Goal: Transaction & Acquisition: Purchase product/service

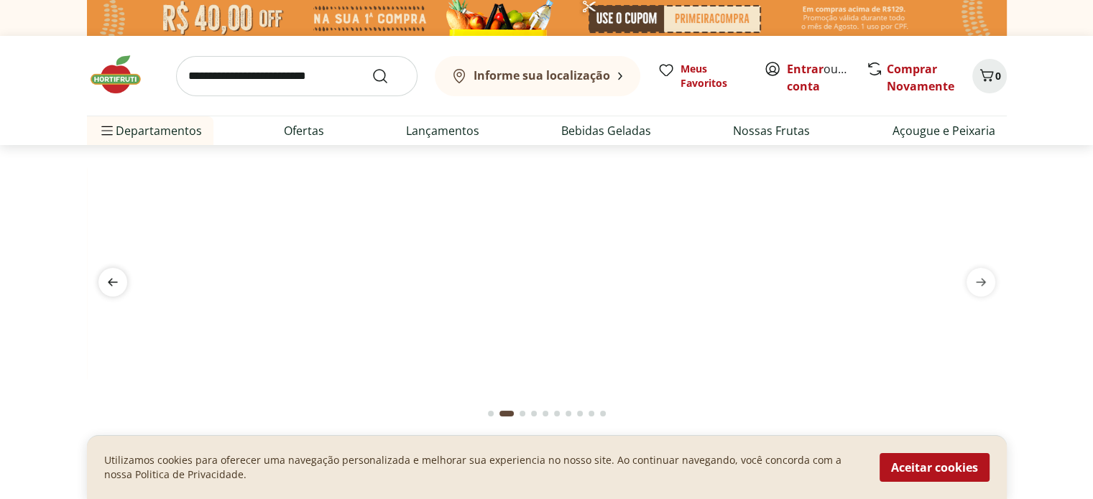
click at [112, 278] on icon "previous" at bounding box center [112, 282] width 17 height 17
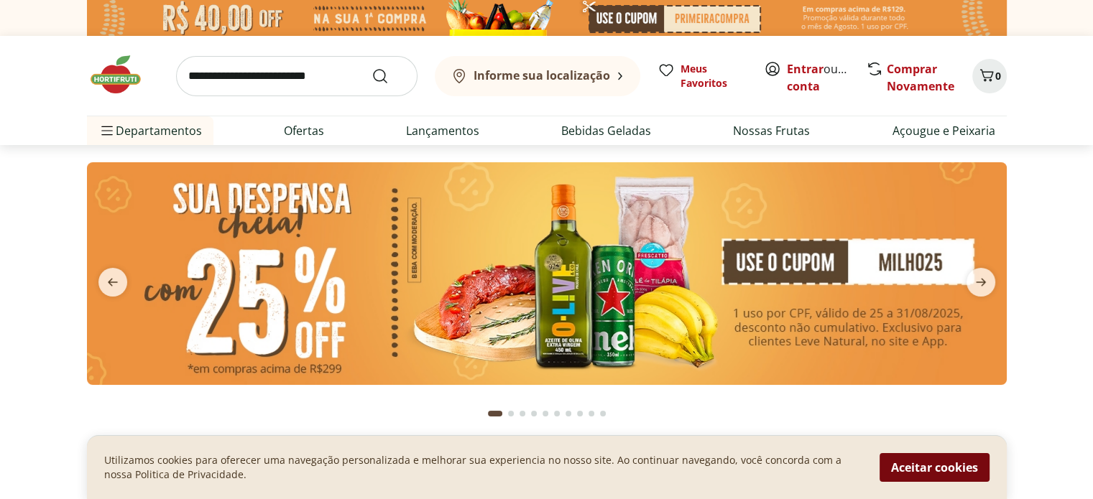
click at [912, 462] on button "Aceitar cookies" at bounding box center [934, 467] width 110 height 29
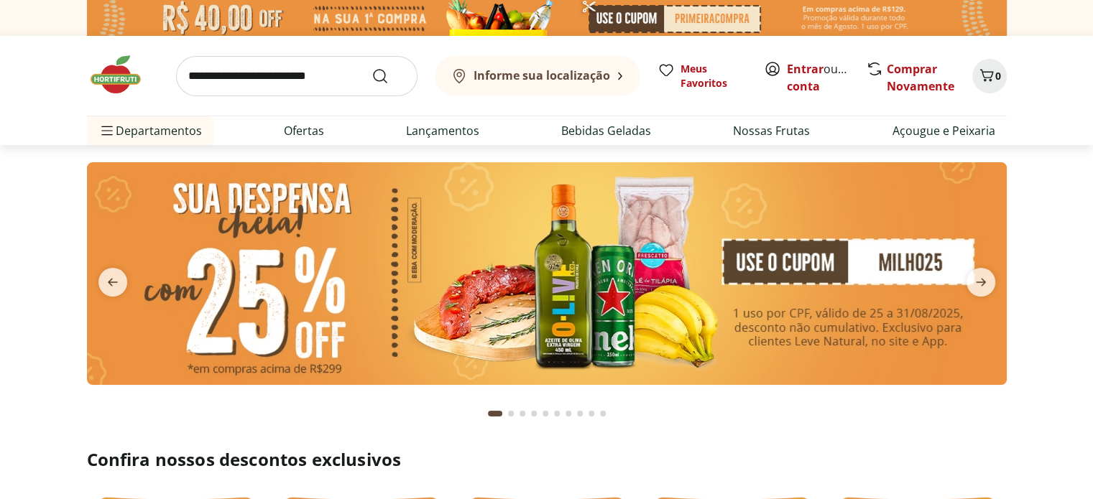
click at [912, 462] on h2 "Confira nossos descontos exclusivos" at bounding box center [546, 459] width 919 height 23
click at [798, 414] on section at bounding box center [546, 296] width 919 height 269
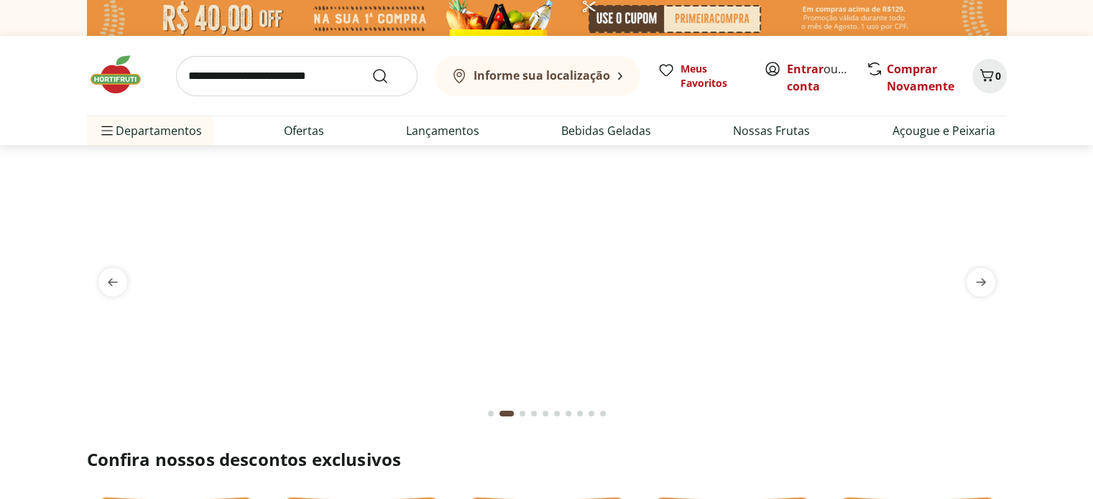
click at [594, 73] on b "Informe sua localização" at bounding box center [541, 76] width 136 height 16
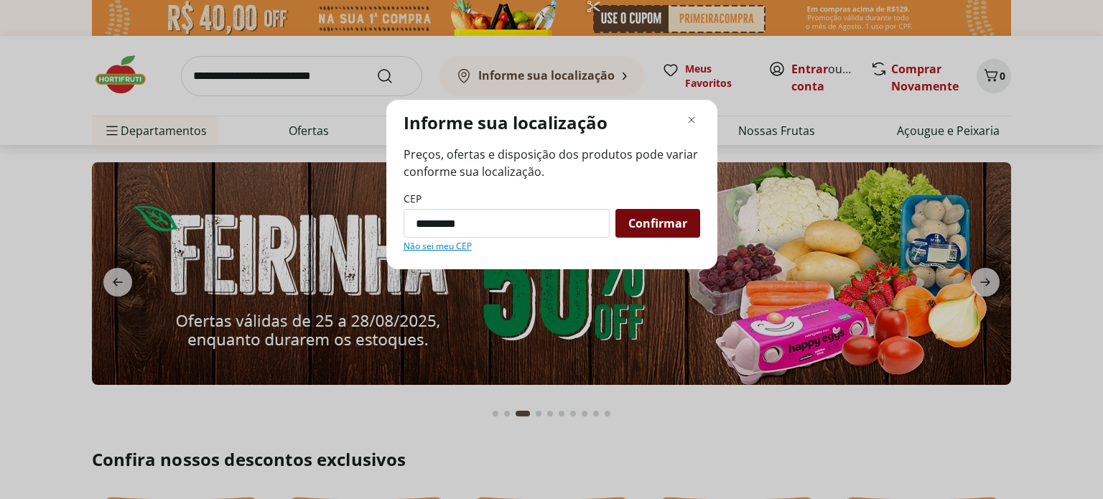
type input "*********"
click at [644, 221] on span "Confirmar" at bounding box center [658, 223] width 59 height 11
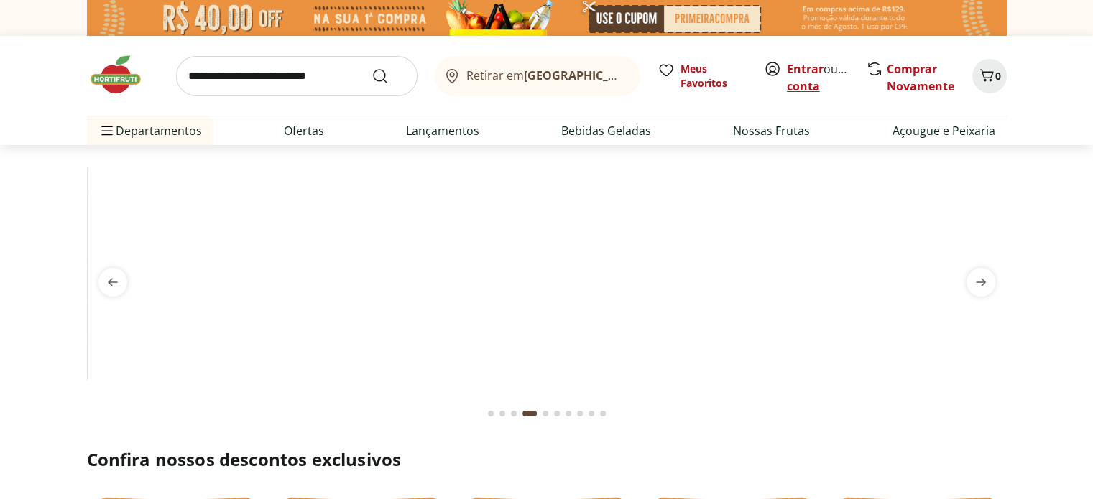
click at [805, 88] on link "Criar conta" at bounding box center [826, 77] width 79 height 33
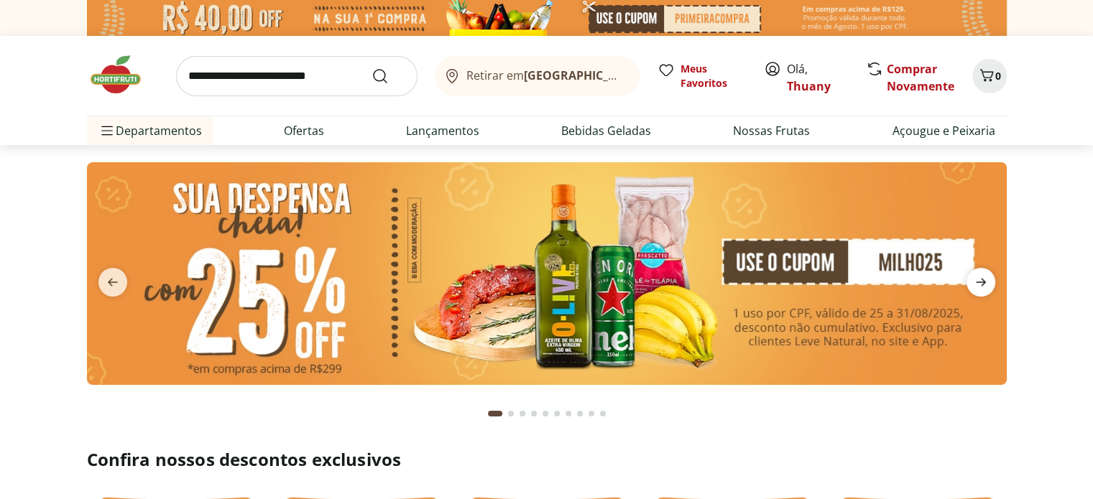
click at [976, 280] on icon "next" at bounding box center [980, 282] width 17 height 17
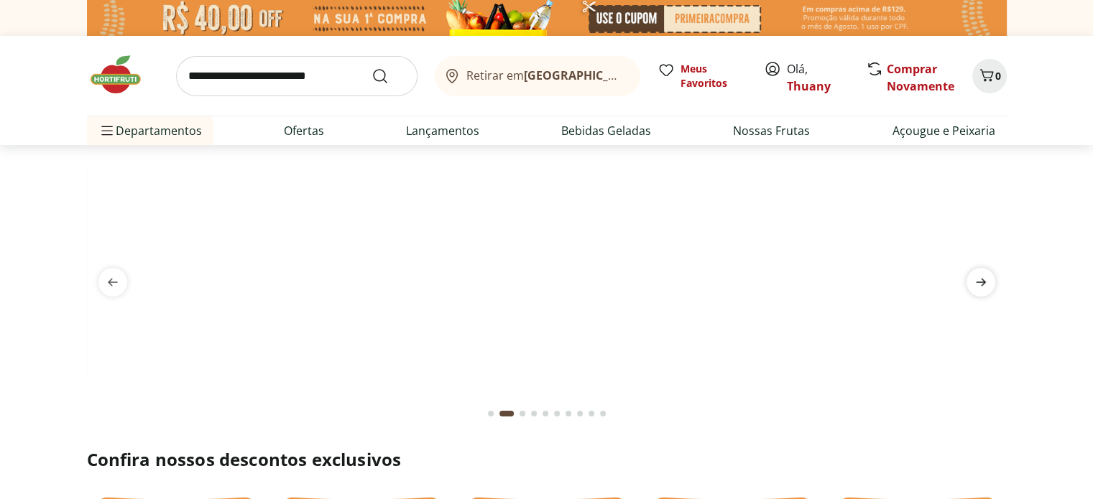
click at [976, 280] on icon "next" at bounding box center [980, 282] width 17 height 17
click at [1056, 260] on section at bounding box center [546, 288] width 1093 height 286
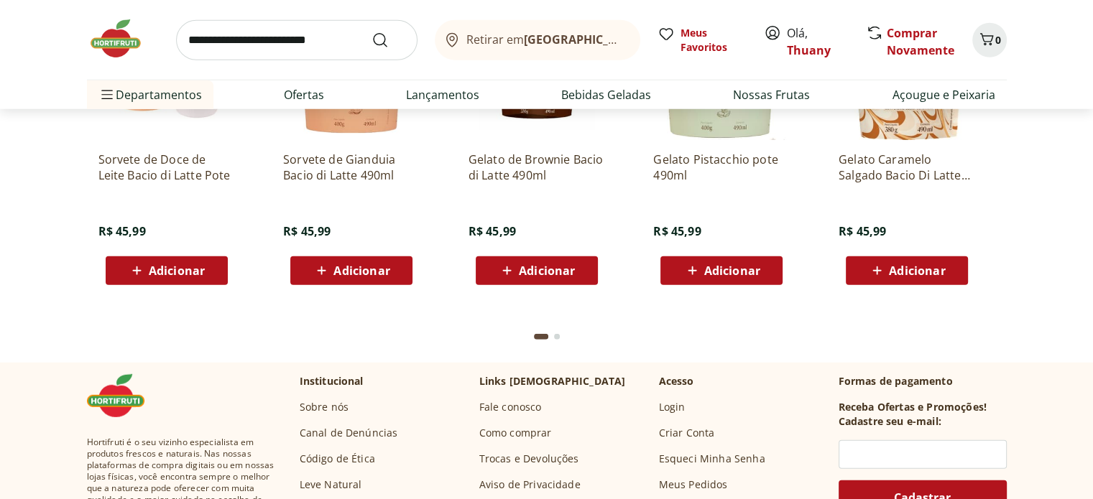
scroll to position [4023, 0]
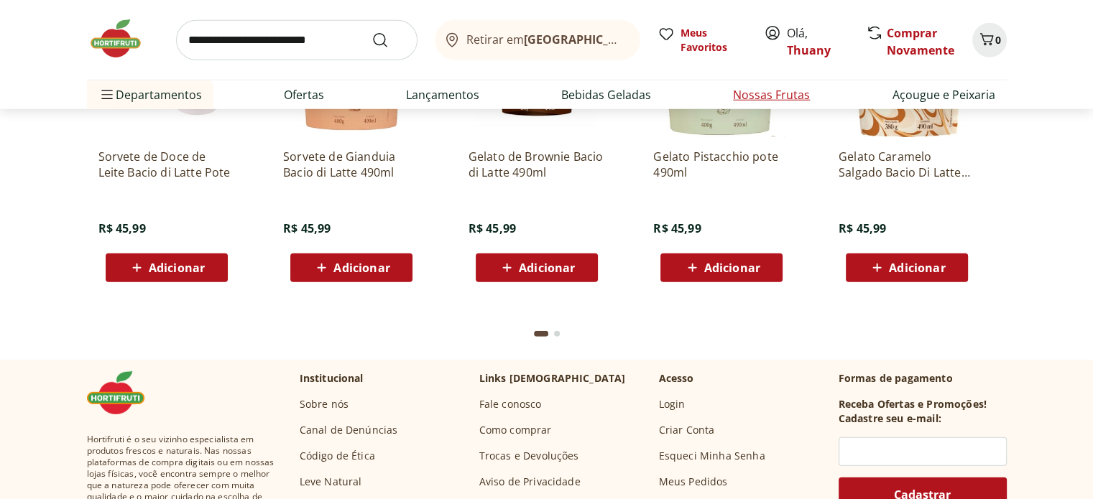
click at [756, 93] on link "Nossas Frutas" at bounding box center [771, 94] width 77 height 17
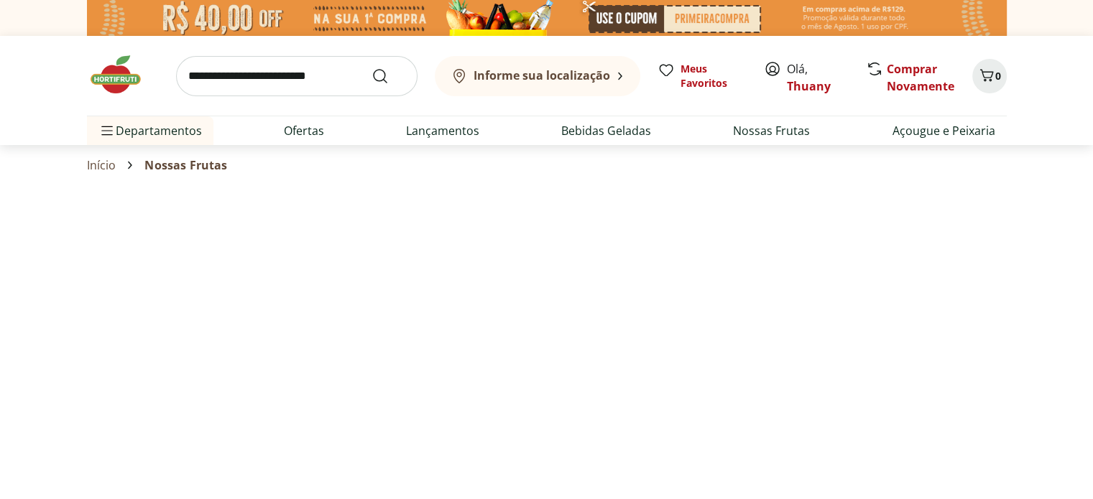
select select "**********"
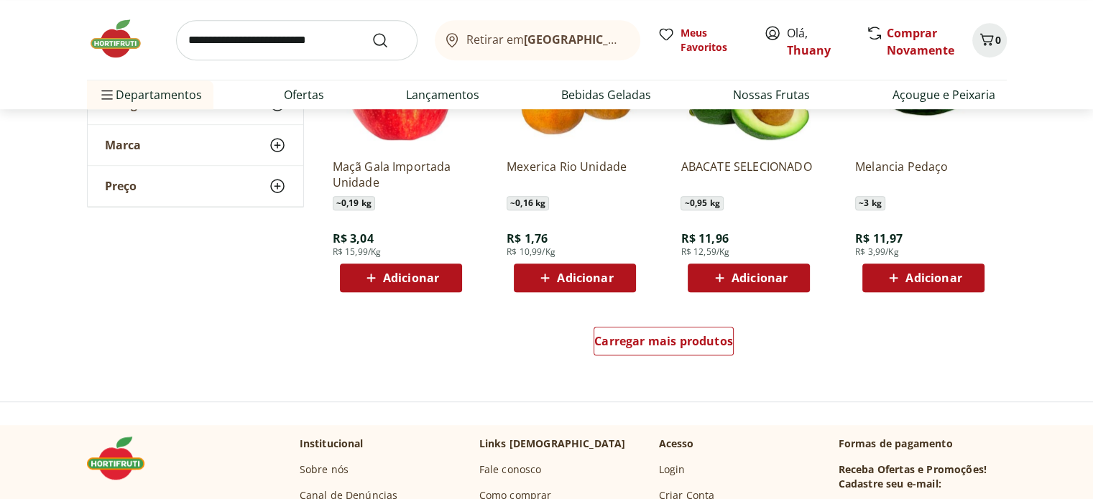
scroll to position [891, 0]
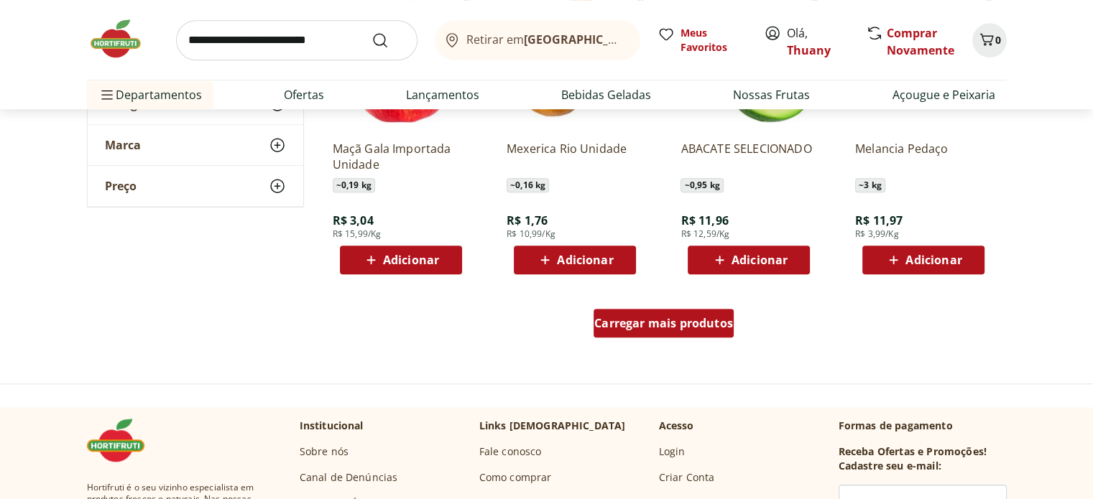
click at [682, 324] on span "Carregar mais produtos" at bounding box center [663, 323] width 139 height 11
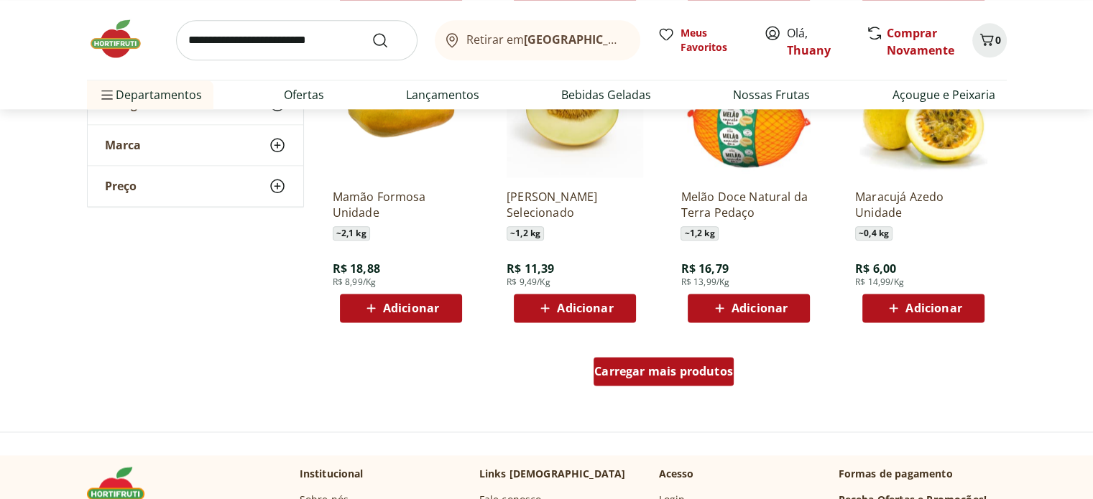
scroll to position [1782, 0]
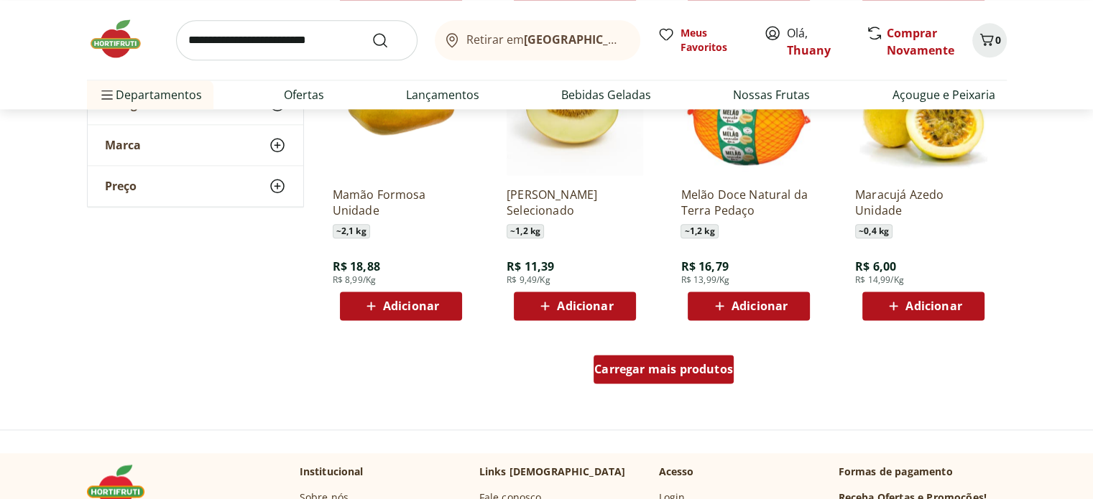
click at [662, 370] on span "Carregar mais produtos" at bounding box center [663, 368] width 139 height 11
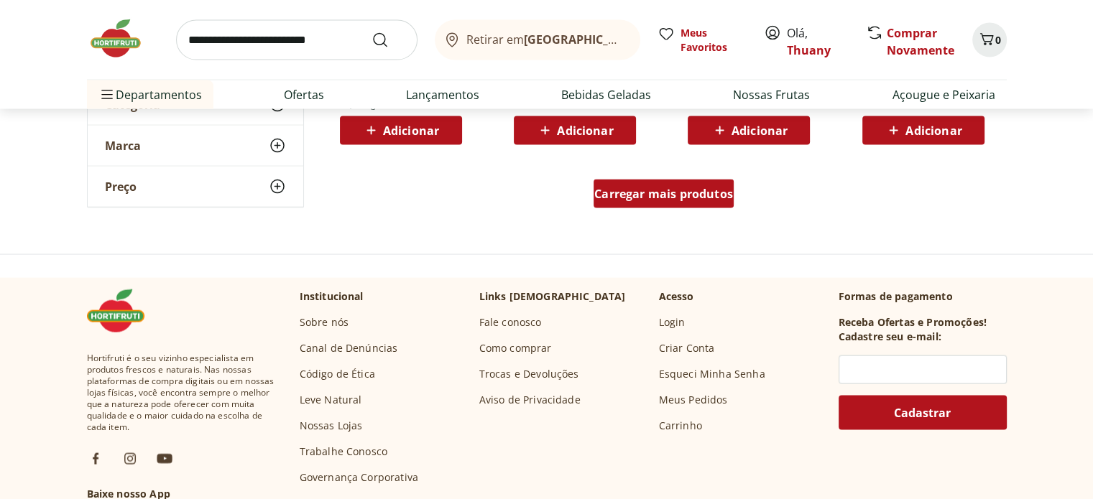
scroll to position [2902, 0]
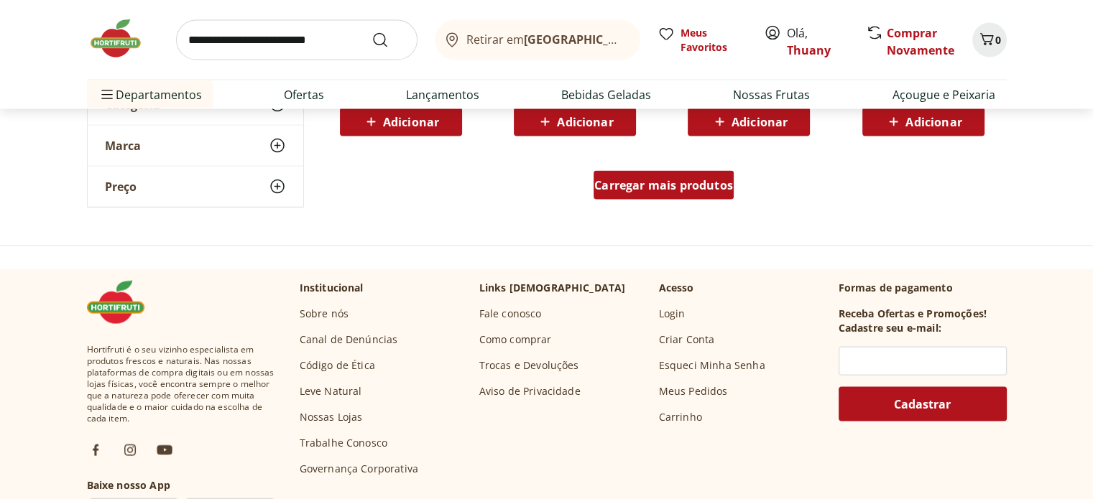
click at [678, 183] on span "Carregar mais produtos" at bounding box center [663, 185] width 139 height 11
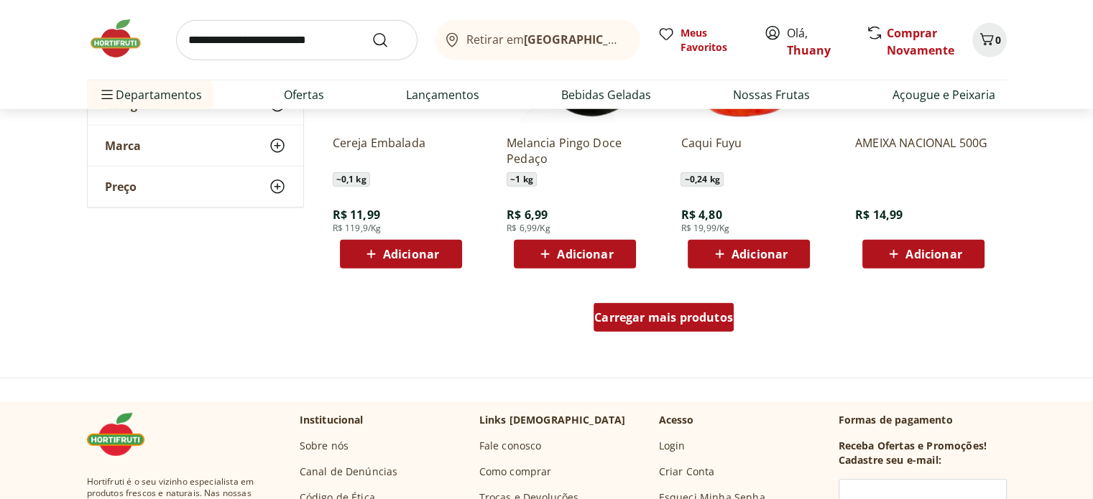
scroll to position [3735, 0]
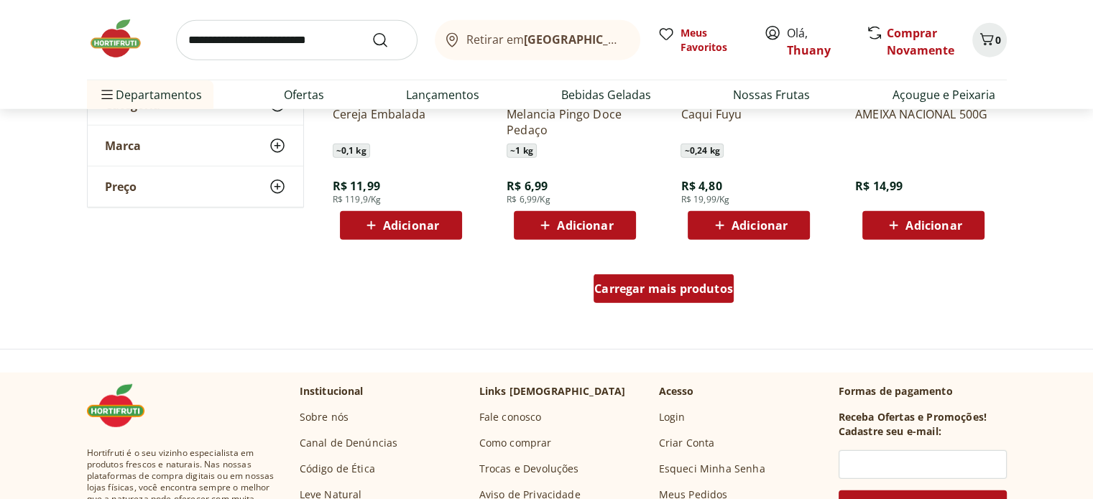
click at [670, 293] on span "Carregar mais produtos" at bounding box center [663, 288] width 139 height 11
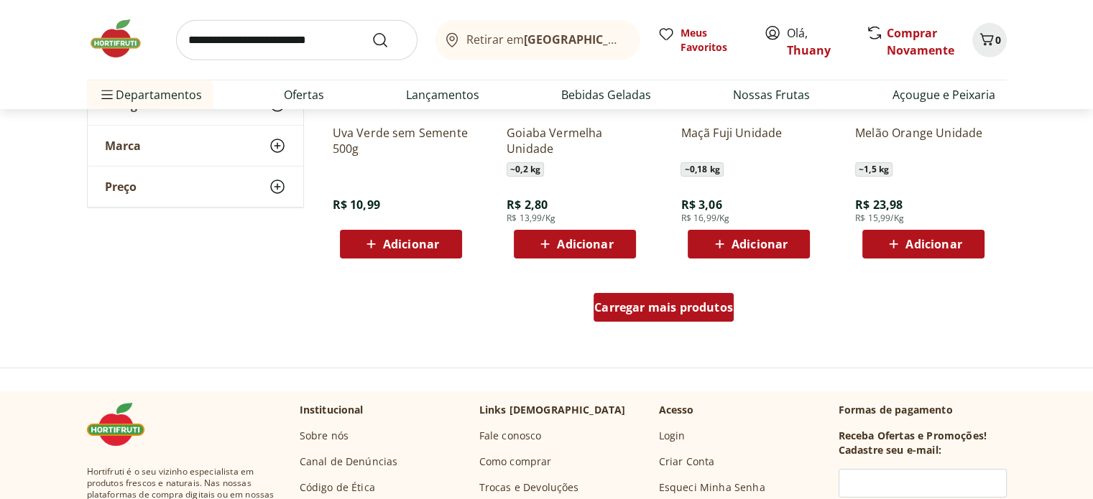
scroll to position [4684, 0]
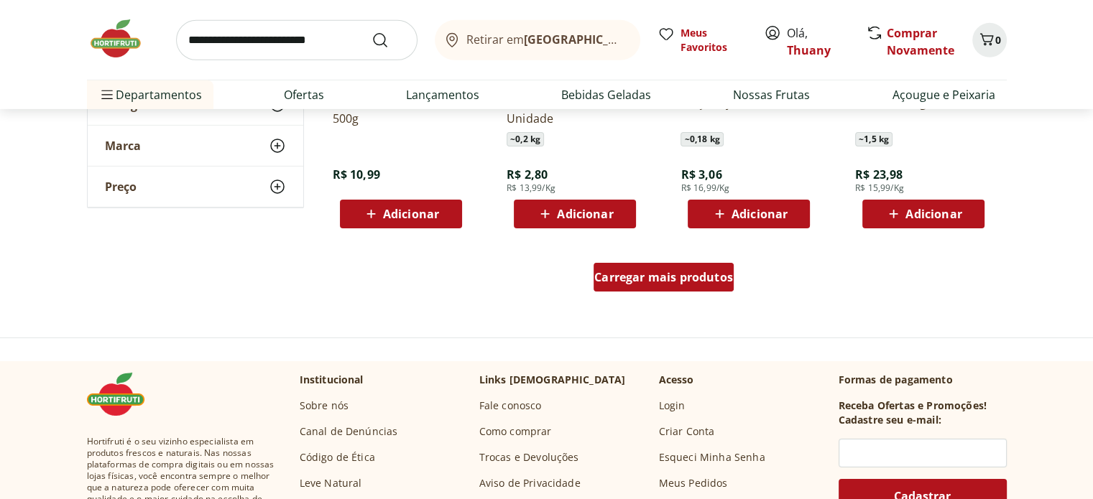
click at [670, 275] on span "Carregar mais produtos" at bounding box center [663, 277] width 139 height 11
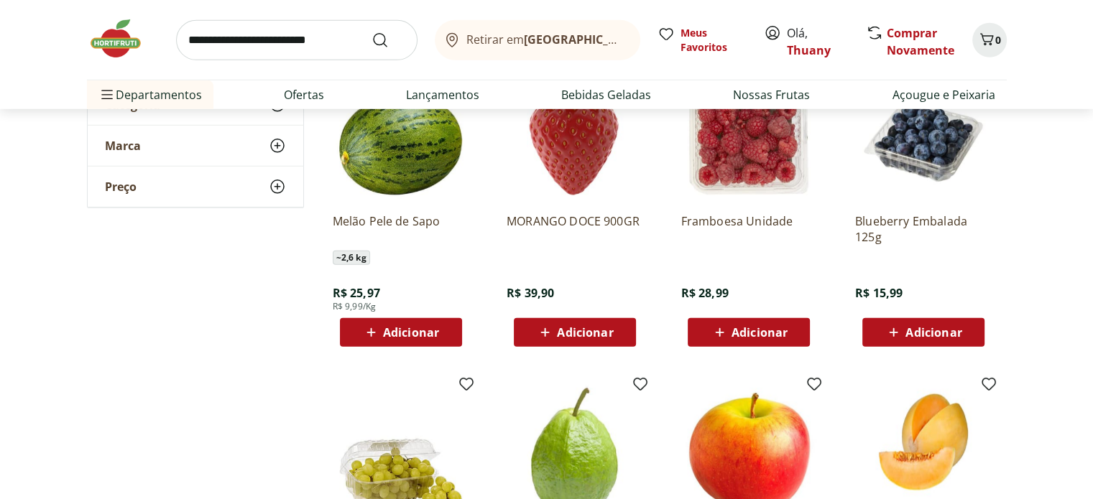
scroll to position [4080, 0]
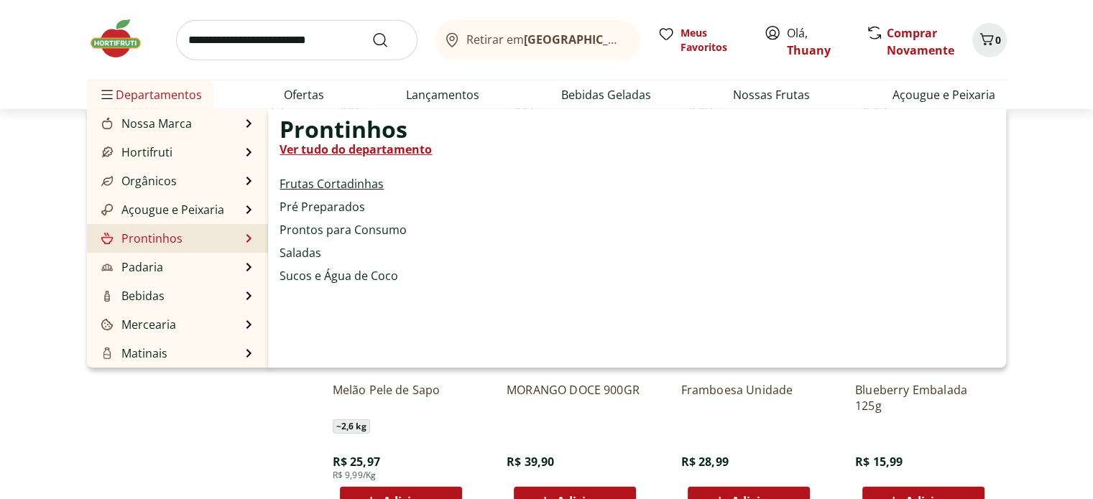
click at [331, 187] on link "Frutas Cortadinhas" at bounding box center [331, 183] width 104 height 17
select select "**********"
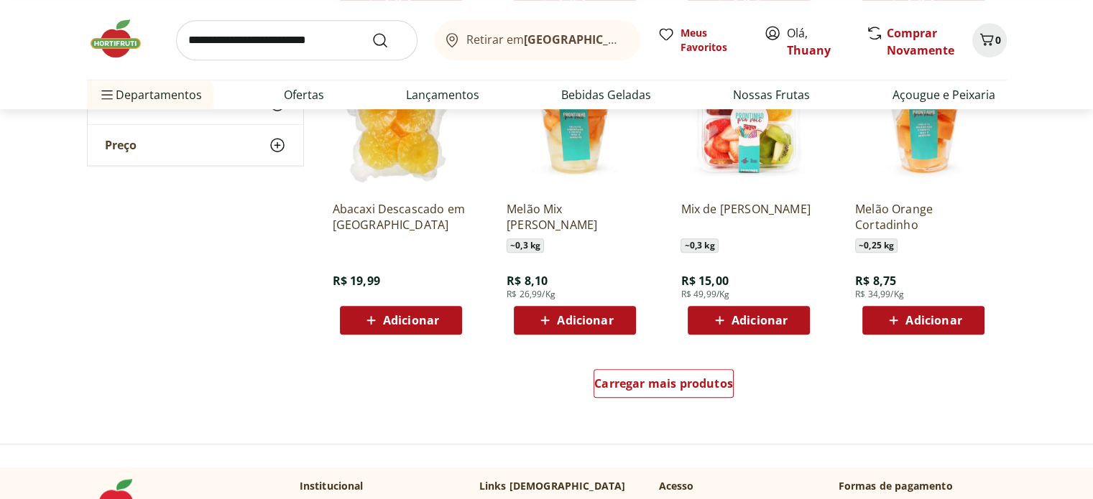
scroll to position [833, 0]
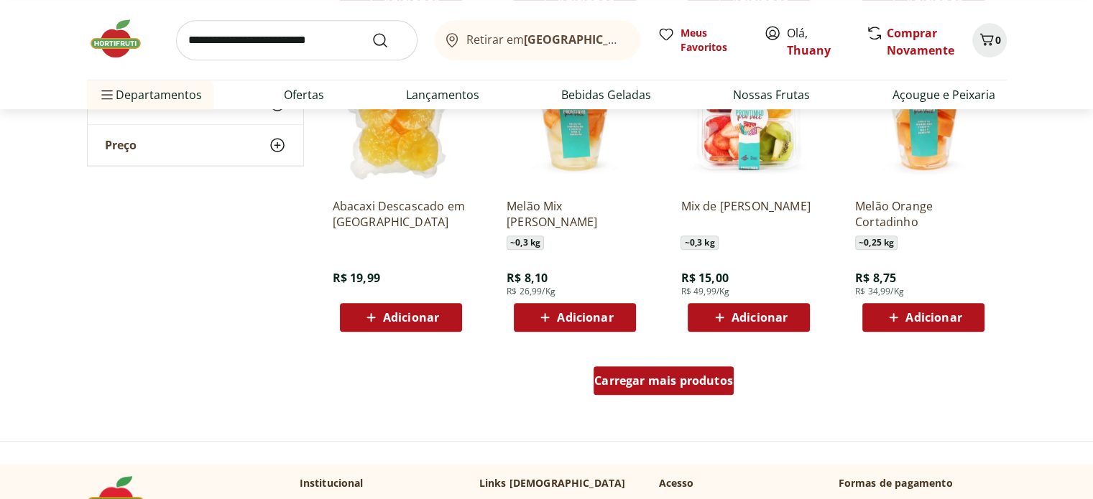
click at [618, 384] on span "Carregar mais produtos" at bounding box center [663, 380] width 139 height 11
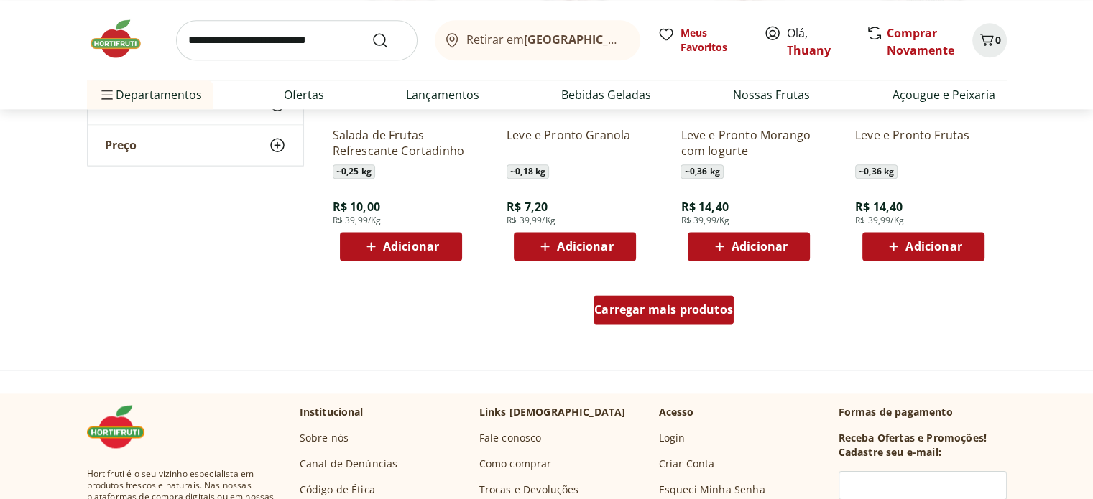
scroll to position [1868, 0]
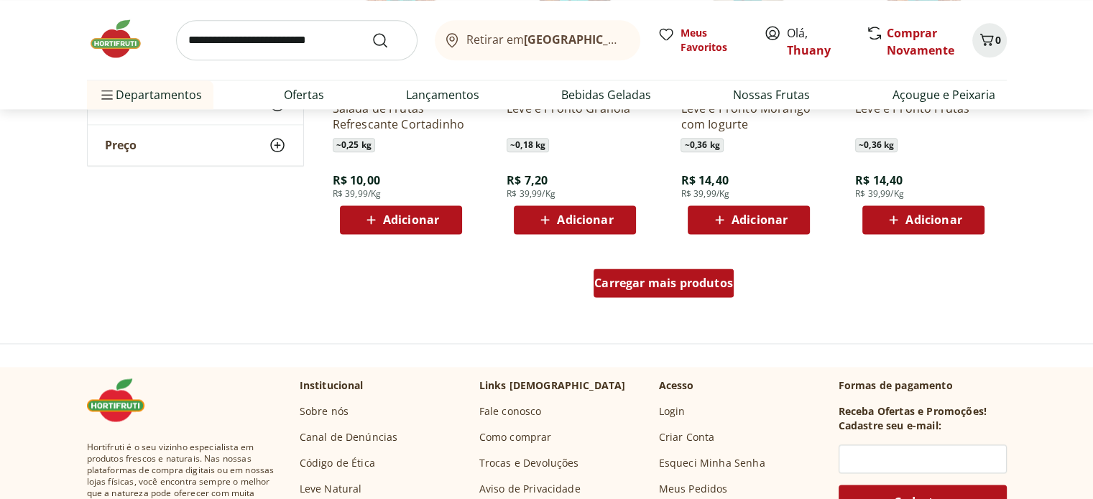
click at [693, 295] on div "Carregar mais produtos" at bounding box center [663, 283] width 140 height 29
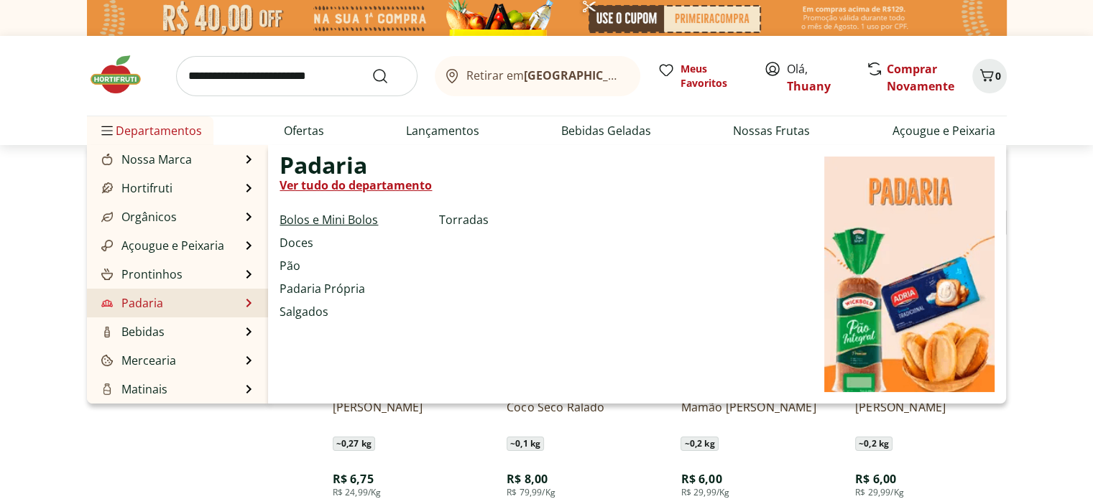
click at [333, 224] on link "Bolos e Mini Bolos" at bounding box center [328, 219] width 98 height 17
select select "**********"
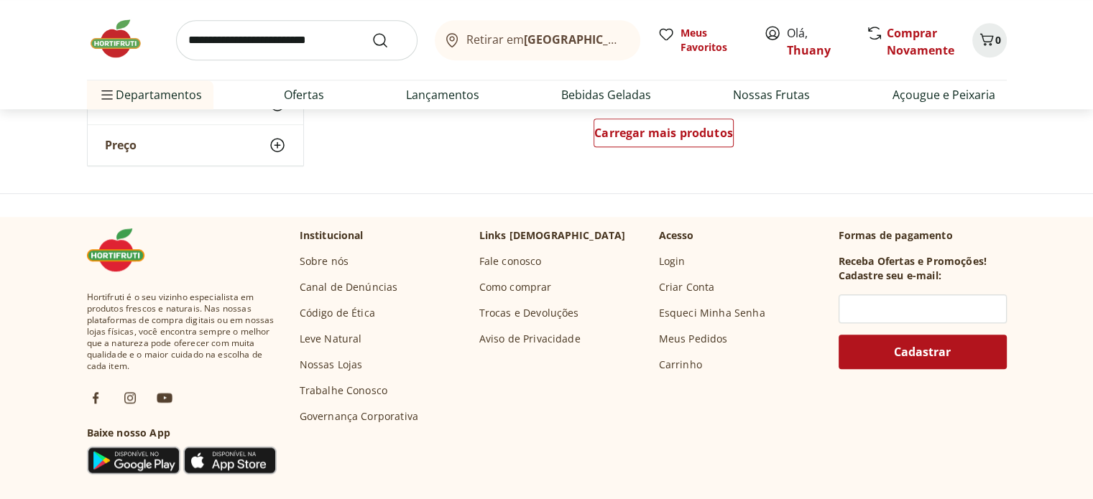
scroll to position [1178, 0]
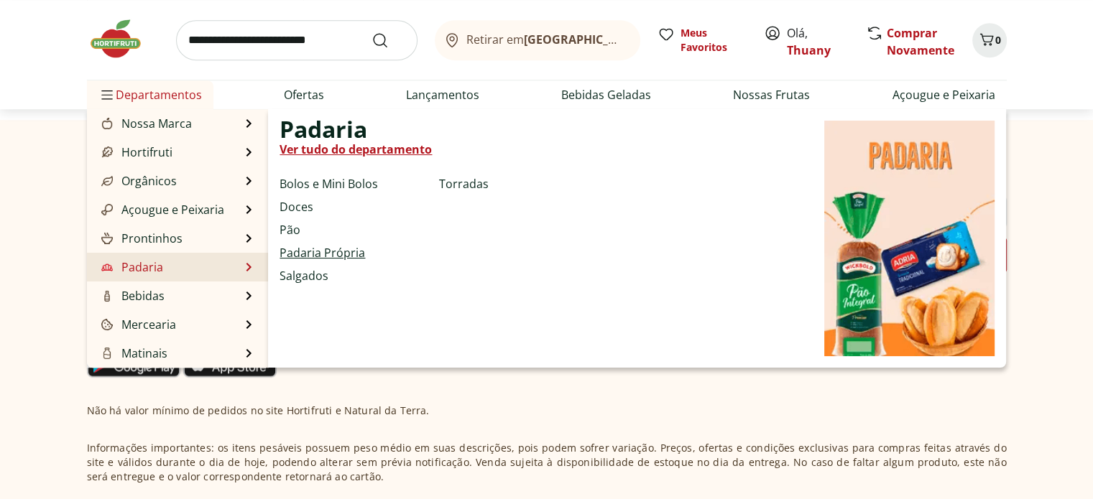
click at [297, 256] on link "Padaria Própria" at bounding box center [321, 252] width 85 height 17
select select "**********"
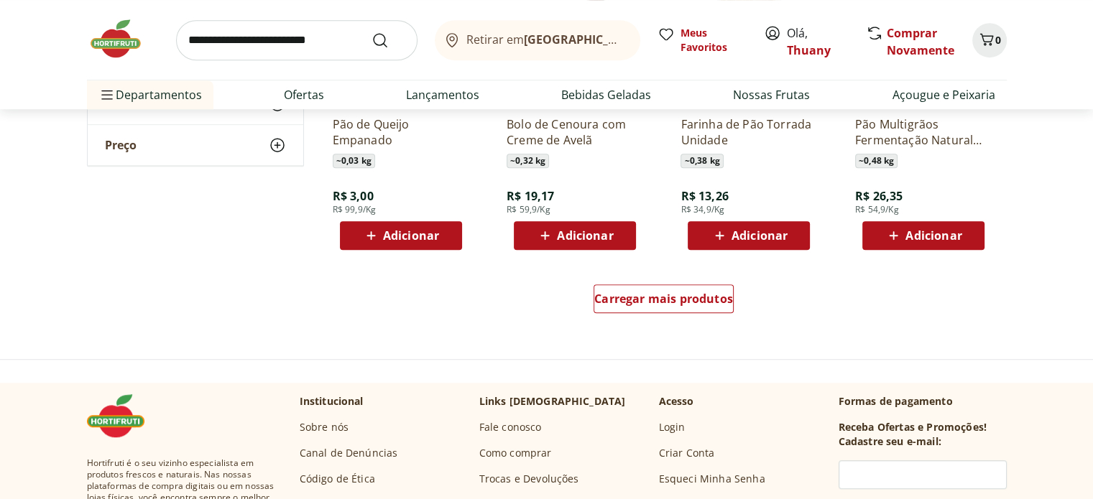
scroll to position [919, 0]
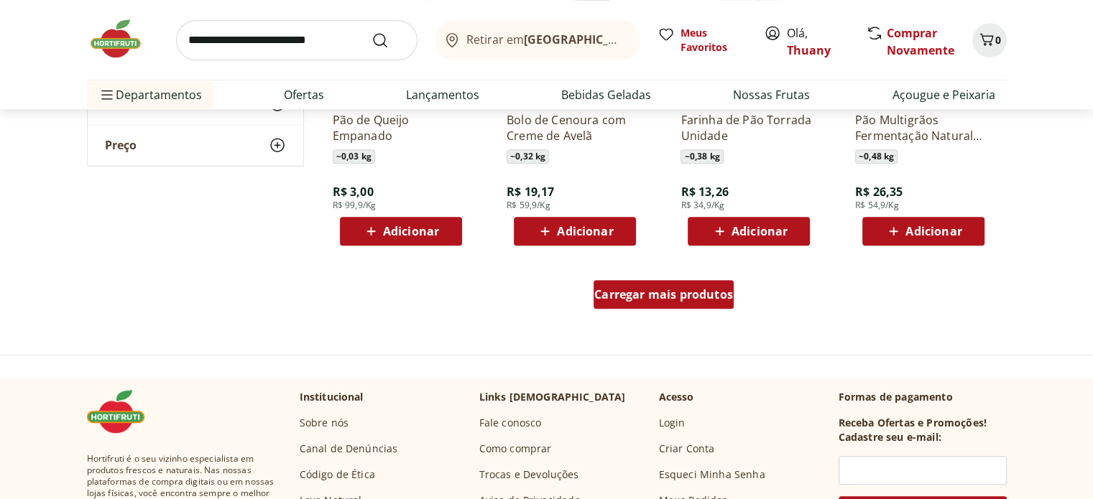
click at [683, 291] on span "Carregar mais produtos" at bounding box center [663, 294] width 139 height 11
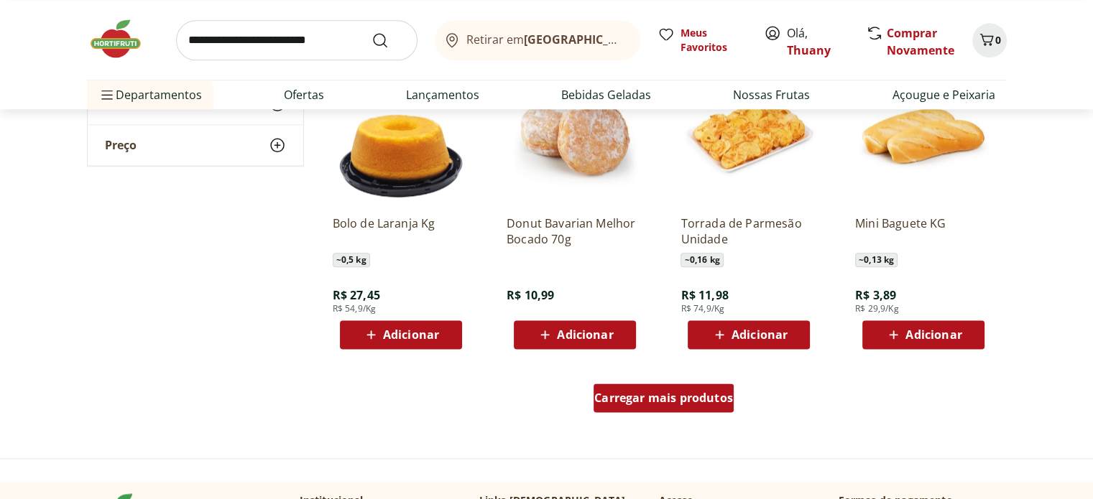
scroll to position [1782, 0]
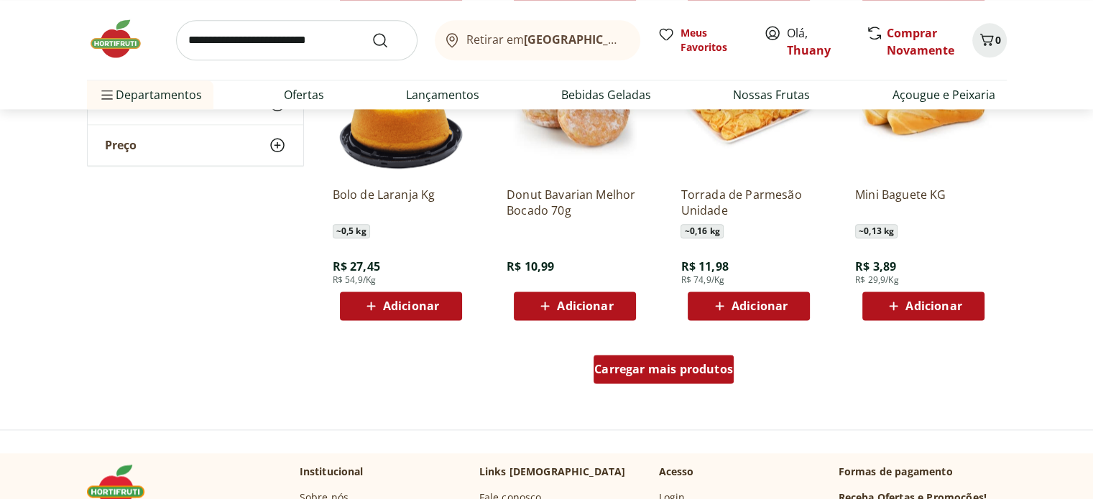
click at [684, 366] on span "Carregar mais produtos" at bounding box center [663, 368] width 139 height 11
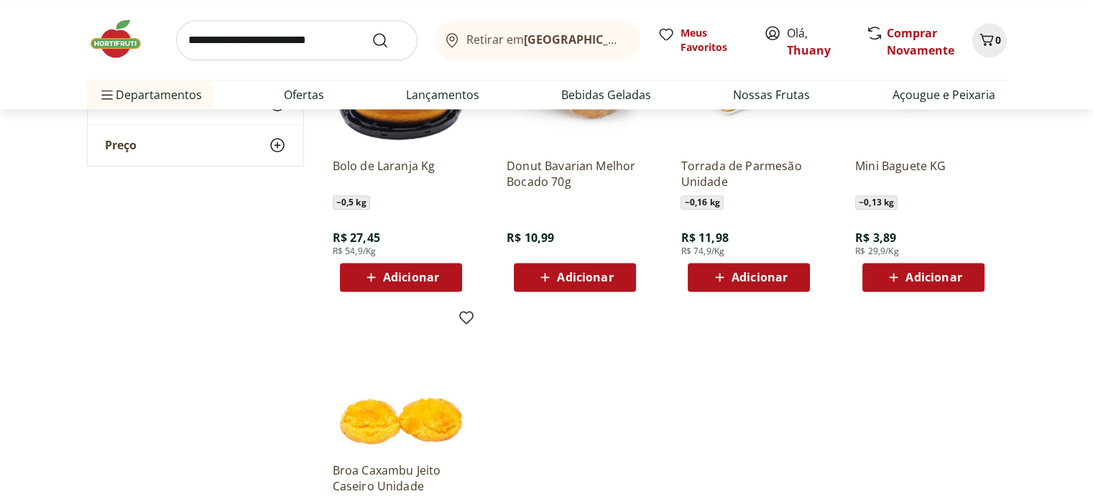
scroll to position [1925, 0]
